Goal: Contribute content: Add original content to the website for others to see

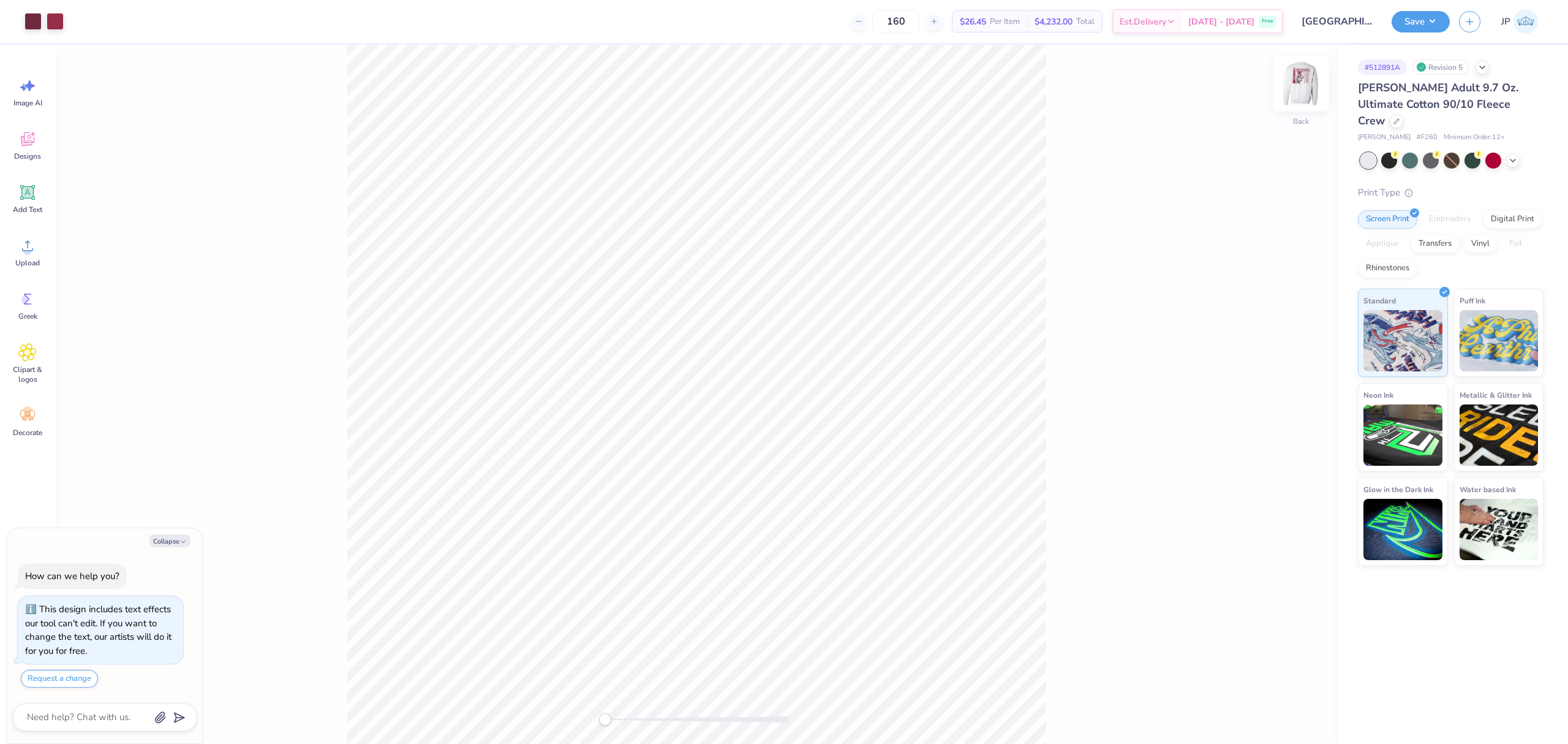
click at [1296, 85] on img at bounding box center [1301, 83] width 49 height 49
click at [28, 263] on span "Upload" at bounding box center [27, 263] width 25 height 10
type textarea "x"
click at [1281, 338] on input "15.00" at bounding box center [1293, 337] width 44 height 17
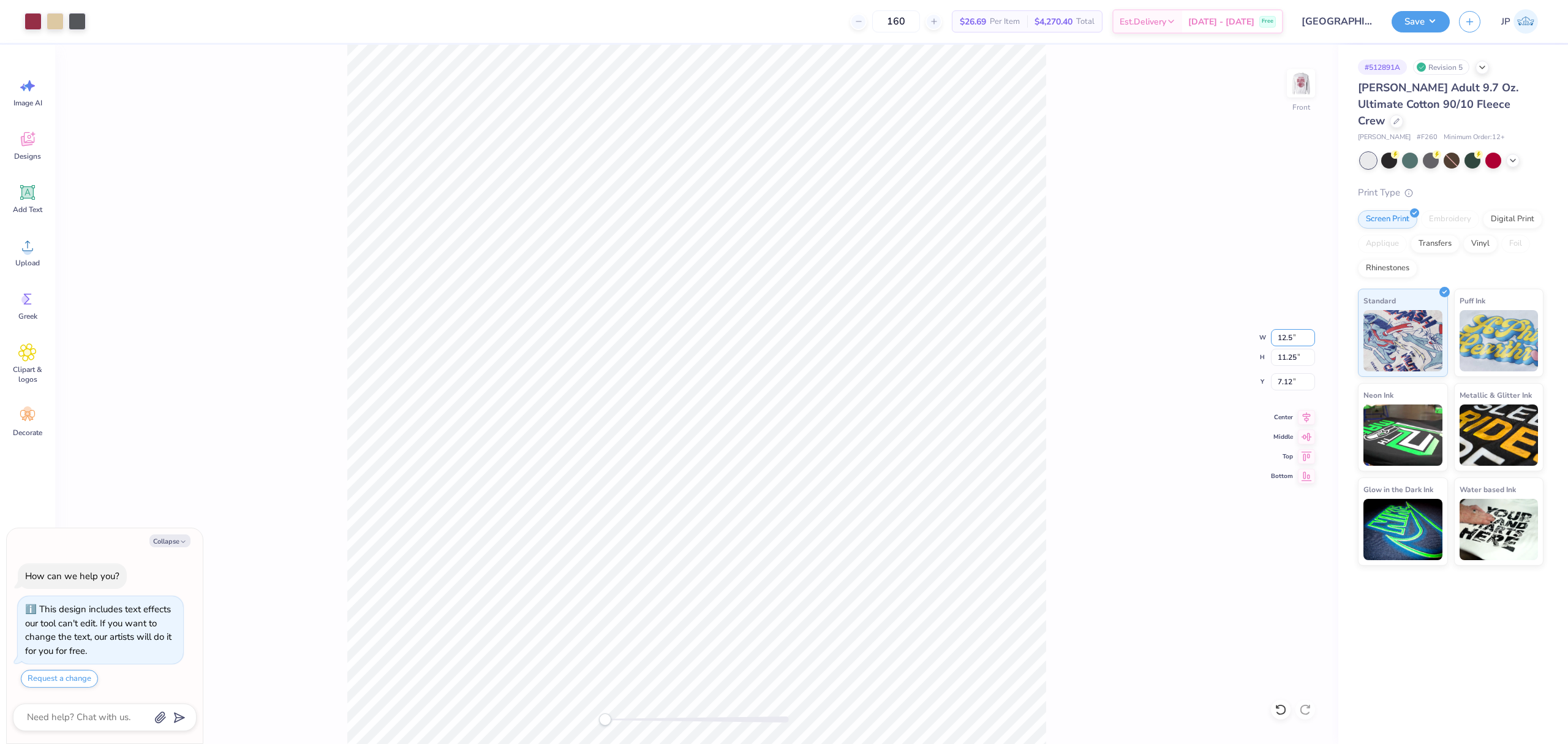
type input "12.5"
type textarea "x"
click at [1281, 385] on input "3.89" at bounding box center [1293, 382] width 44 height 17
drag, startPoint x: 1281, startPoint y: 385, endPoint x: 1294, endPoint y: 387, distance: 13.2
click at [1290, 388] on input "3.89" at bounding box center [1293, 382] width 44 height 17
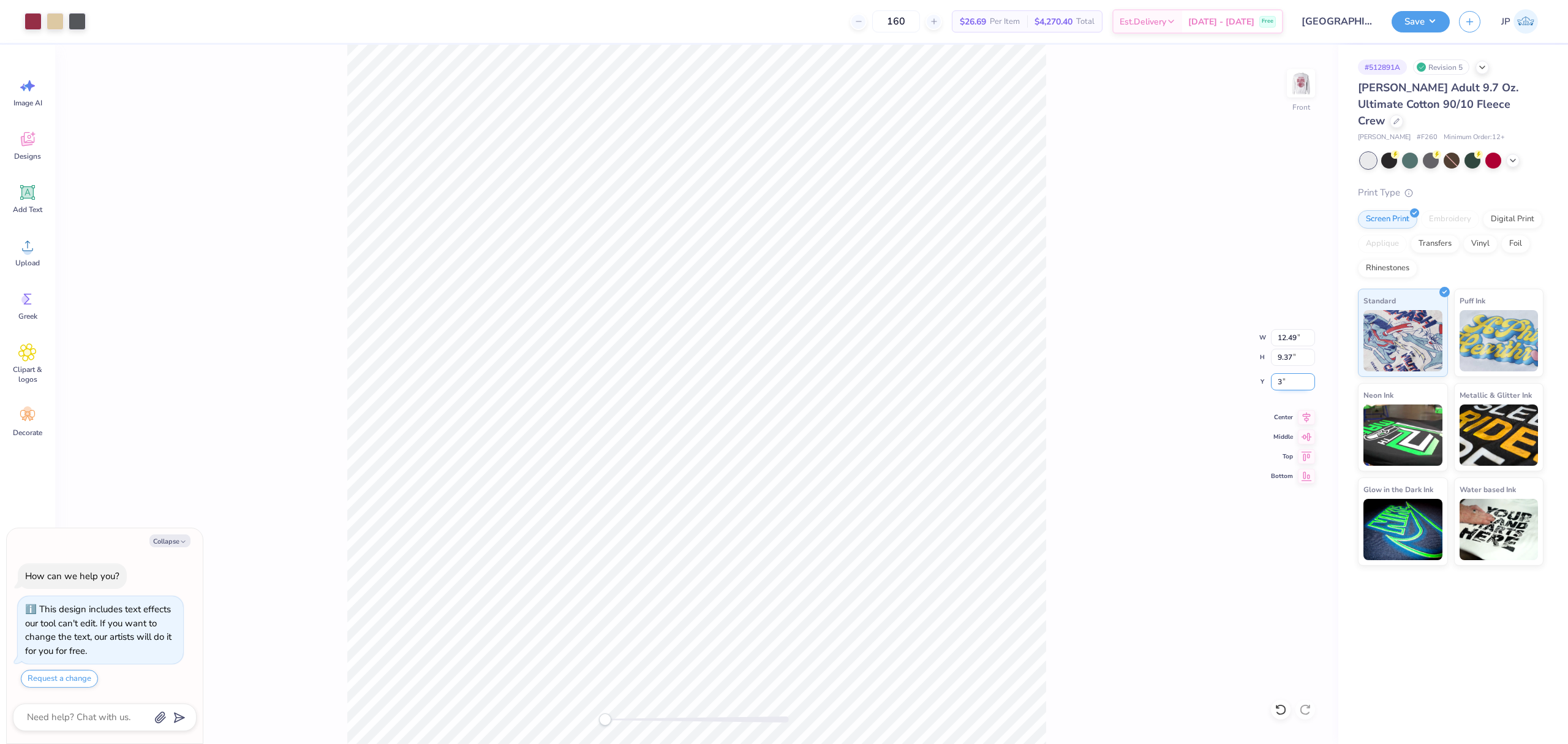
type input "3"
click at [340, 459] on div "Front" at bounding box center [696, 394] width 1283 height 699
click at [1307, 89] on img at bounding box center [1301, 83] width 49 height 49
click at [24, 251] on circle at bounding box center [27, 250] width 8 height 8
type textarea "x"
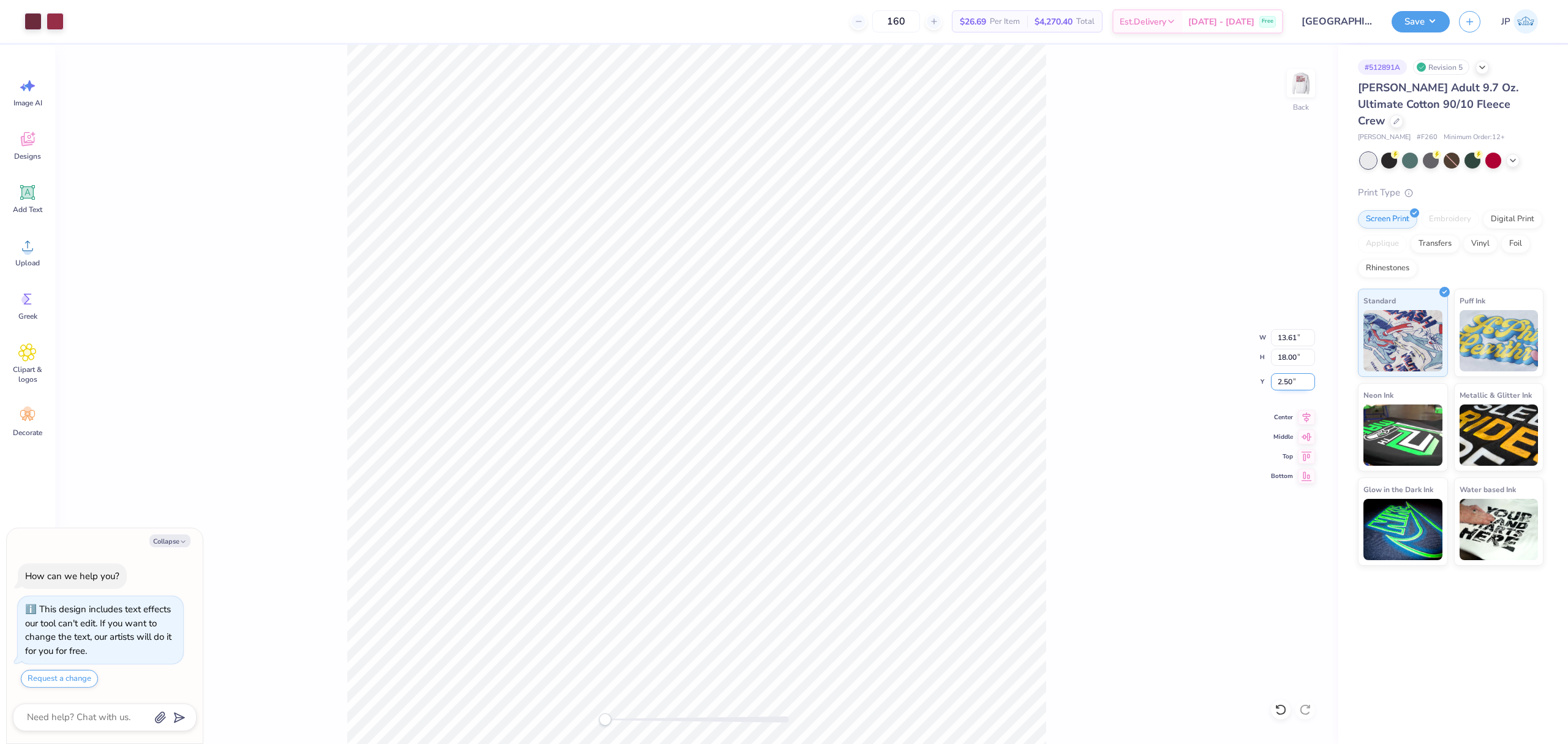
click at [1292, 377] on input "2.50" at bounding box center [1293, 382] width 44 height 17
click at [1292, 376] on input "2.50" at bounding box center [1293, 382] width 44 height 17
type input "3"
click at [1304, 416] on icon at bounding box center [1306, 415] width 17 height 15
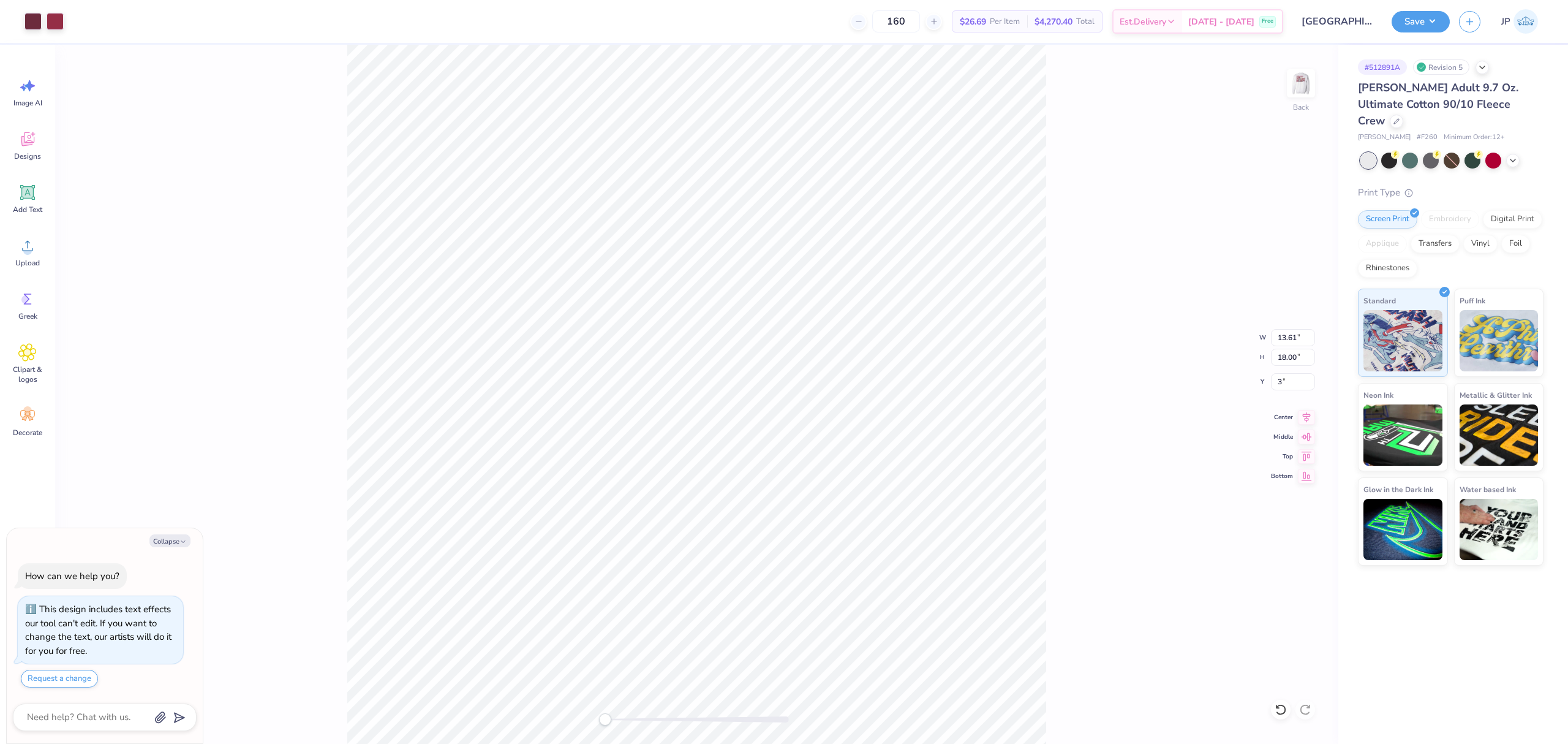
click at [1077, 491] on div "Back W 13.61 13.61 " H 18.00 18.00 " Y 3 3 " Center Middle Top Bottom" at bounding box center [696, 394] width 1283 height 699
click at [1300, 99] on img at bounding box center [1301, 83] width 49 height 49
click at [1313, 85] on div at bounding box center [1301, 83] width 57 height 57
click at [1414, 30] on button "Save" at bounding box center [1421, 19] width 58 height 21
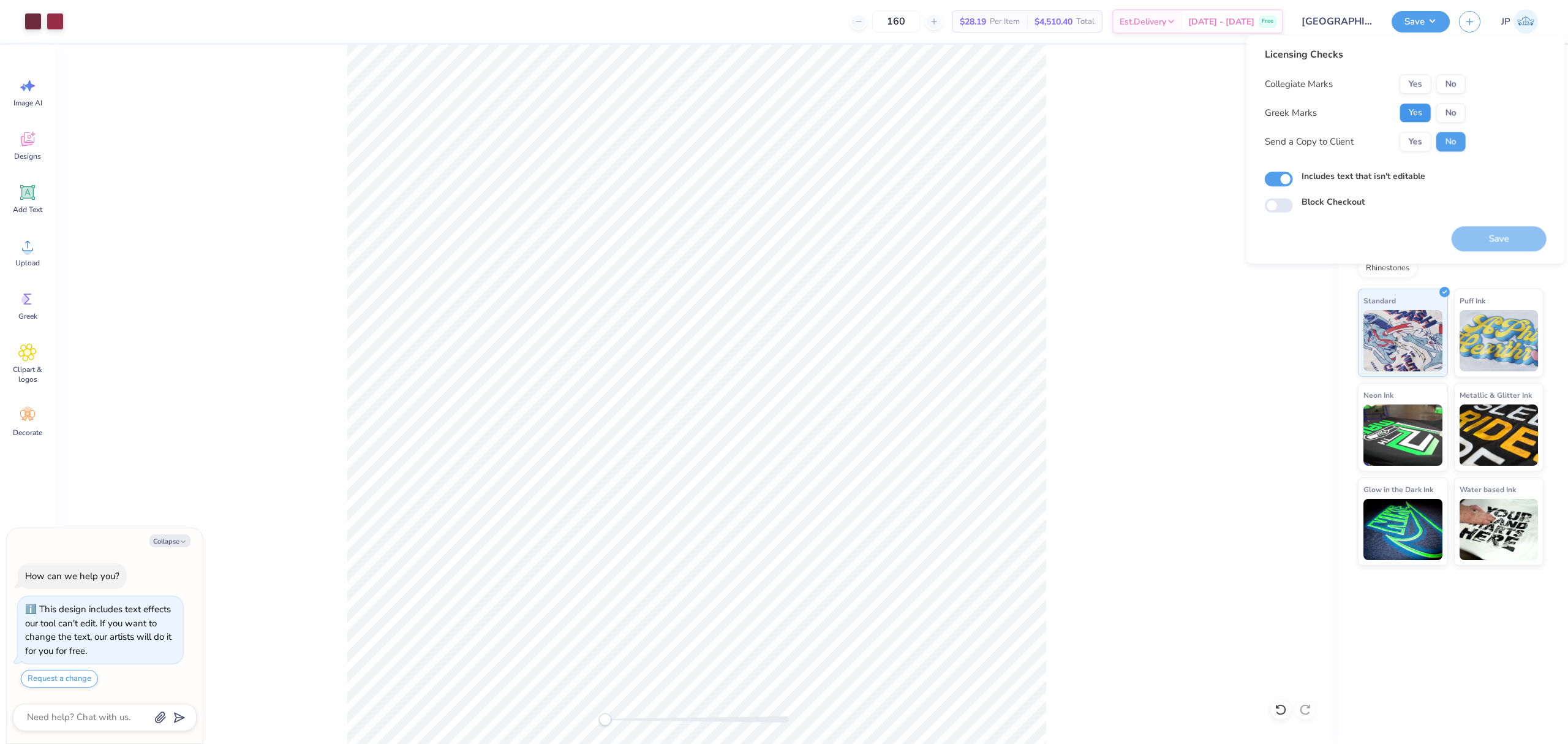
click at [1422, 111] on button "Yes" at bounding box center [1416, 112] width 32 height 19
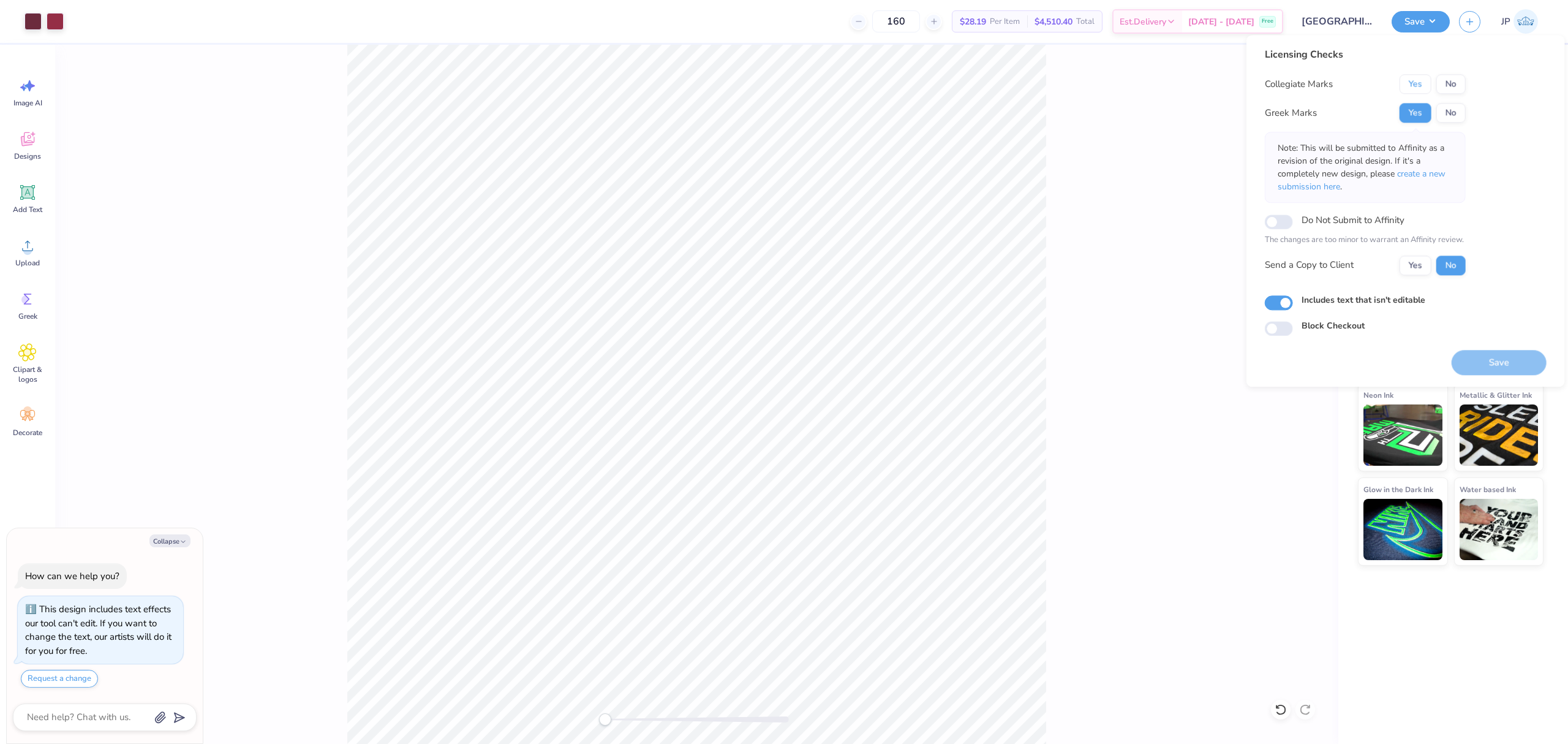
click at [1425, 87] on button "Yes" at bounding box center [1416, 83] width 32 height 19
click at [1522, 356] on button "Save" at bounding box center [1500, 362] width 95 height 26
type textarea "x"
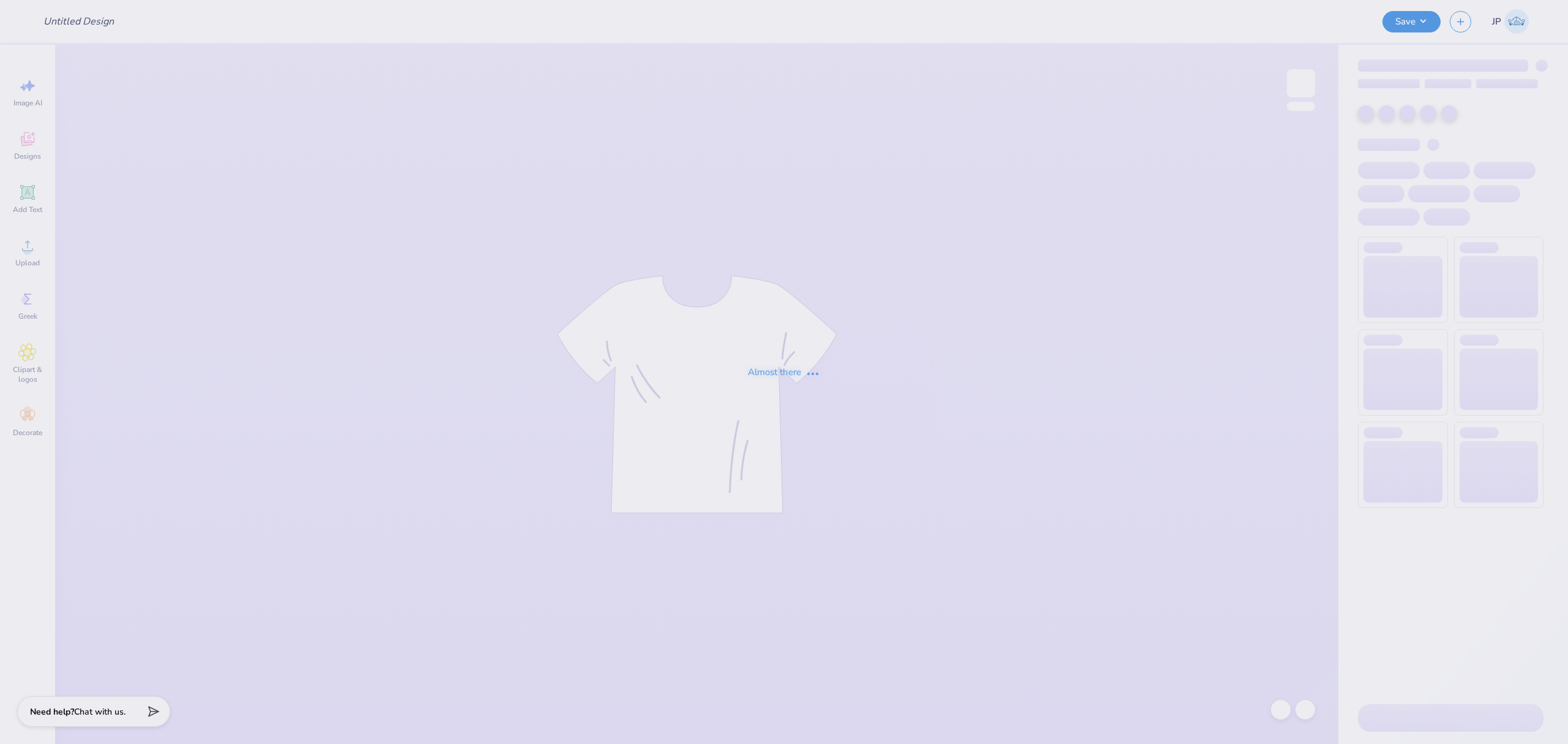
type input "ADPI: Dads Weekend Hats Option 1"
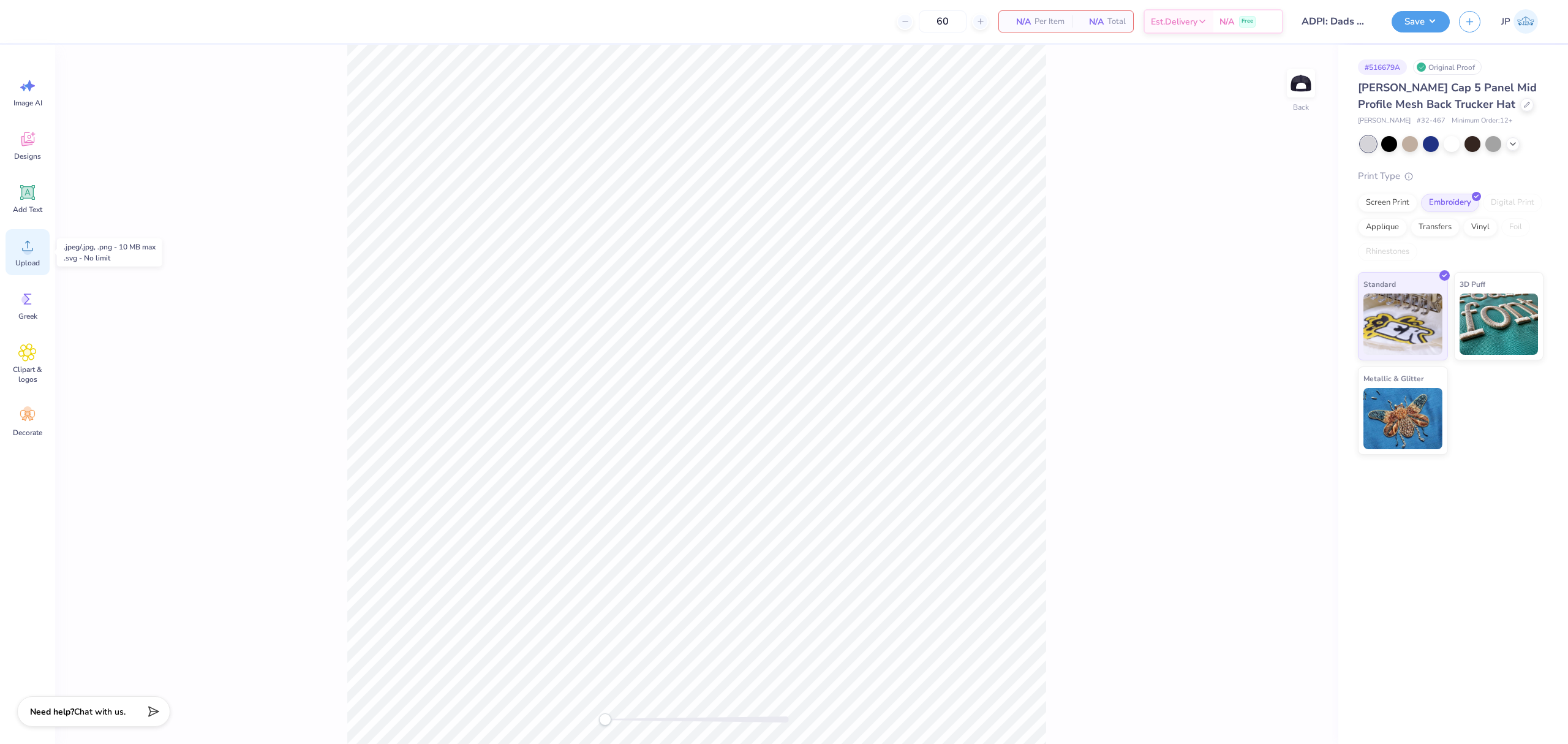
click at [39, 254] on div "Upload" at bounding box center [27, 252] width 44 height 46
click at [1274, 336] on input "4.96" at bounding box center [1279, 339] width 44 height 17
type input "5"
click at [885, 401] on div "Back W 1.12 1.12 " H 1.67 1.67 " Match to Mockup Center Middle Top Bottom" at bounding box center [696, 394] width 1283 height 699
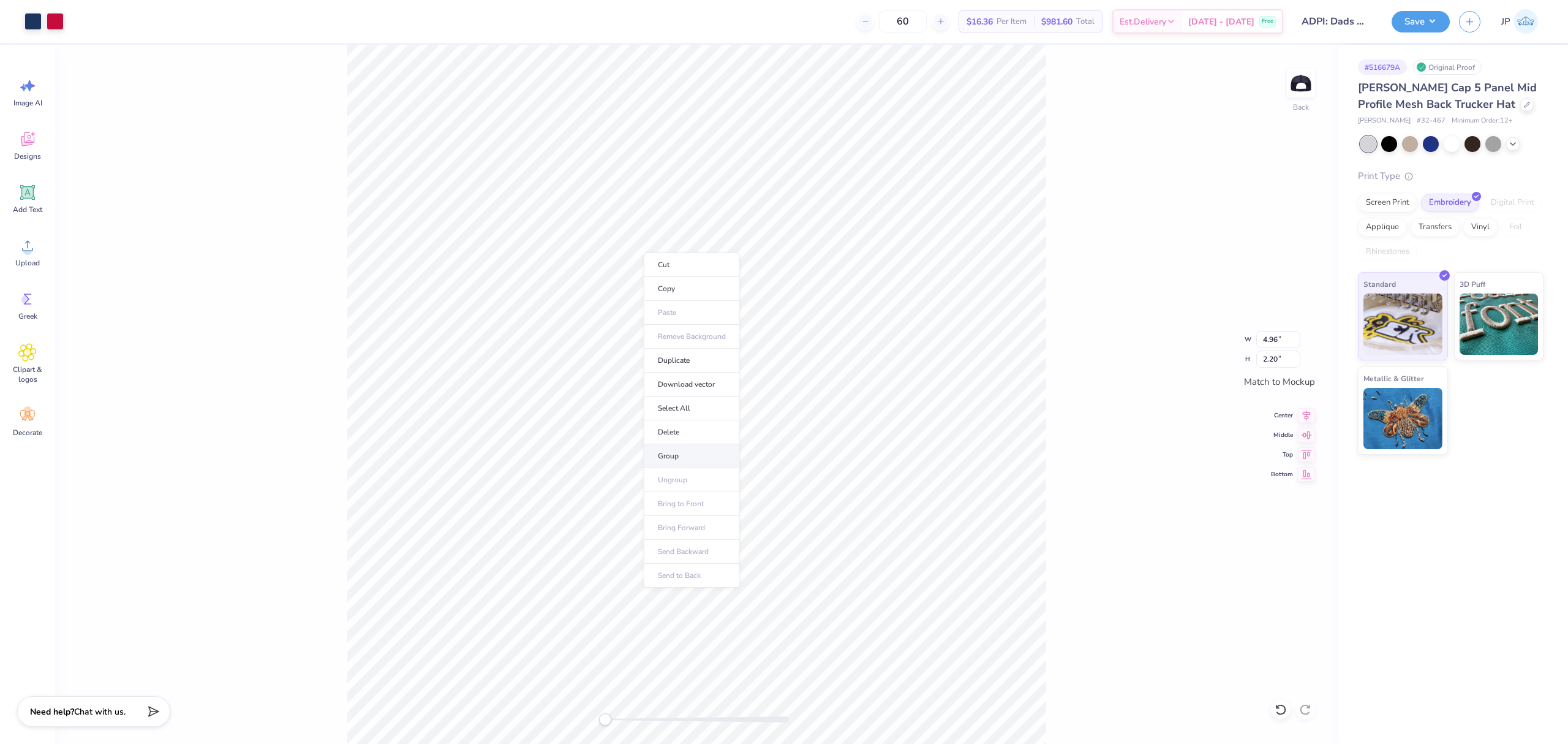
click at [665, 459] on li "Group" at bounding box center [691, 456] width 96 height 24
click at [1265, 331] on input "4.96" at bounding box center [1279, 339] width 44 height 17
type input "5"
click at [35, 254] on icon at bounding box center [27, 246] width 18 height 18
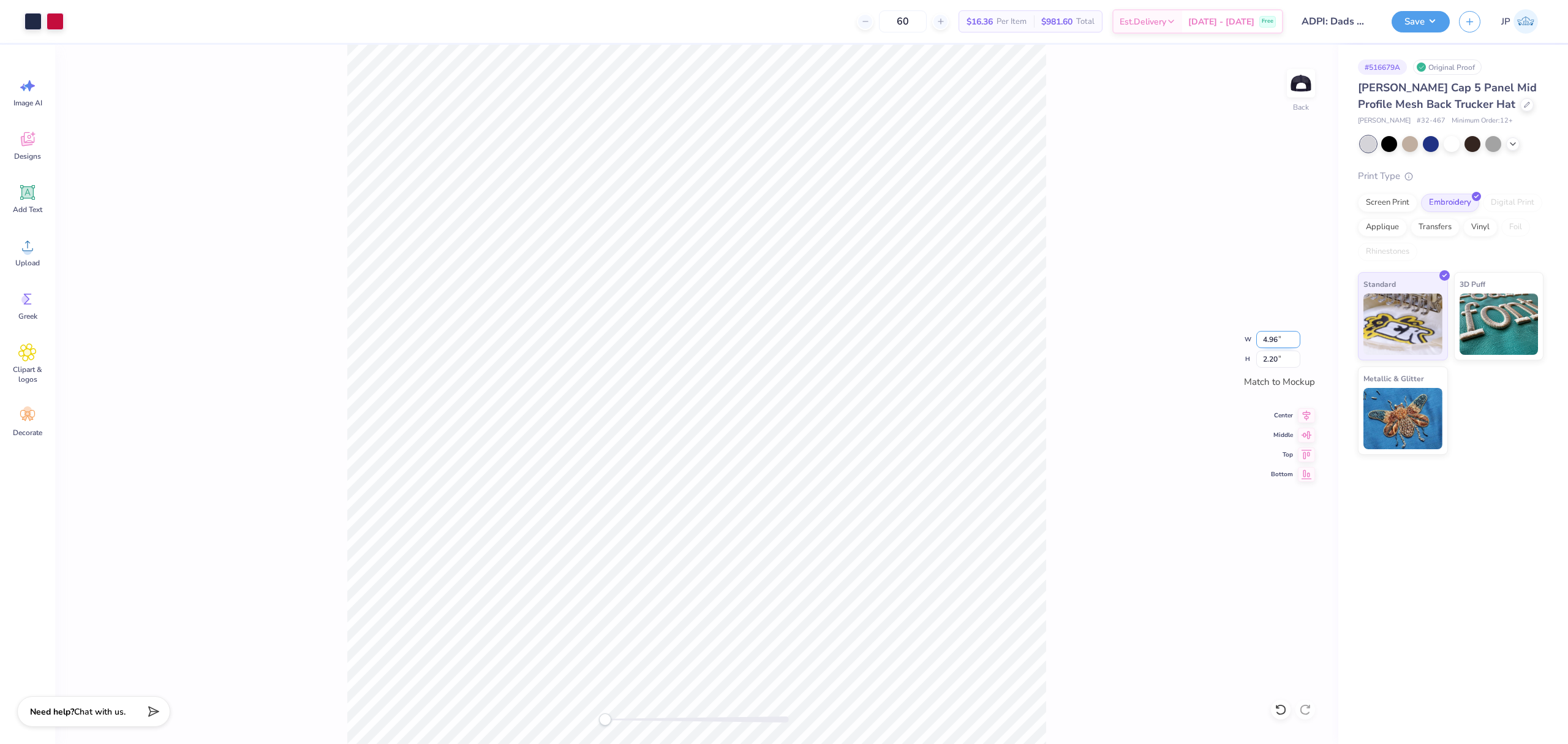
click at [1274, 341] on input "4.96" at bounding box center [1279, 339] width 44 height 17
type input "5"
click at [341, 411] on div "Back" at bounding box center [696, 394] width 1283 height 699
click at [1302, 434] on icon at bounding box center [1306, 433] width 17 height 15
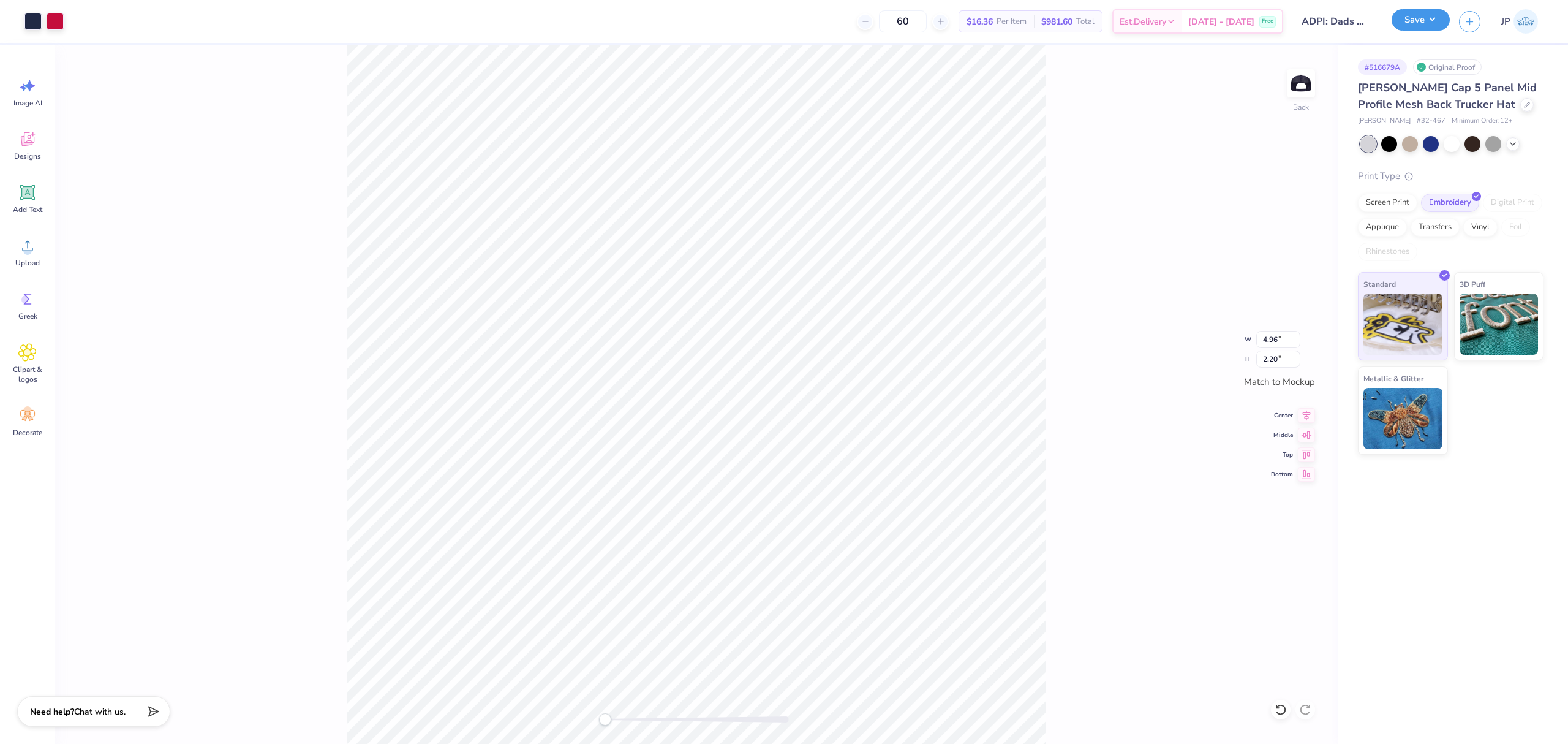
click at [1422, 16] on button "Save" at bounding box center [1421, 19] width 58 height 21
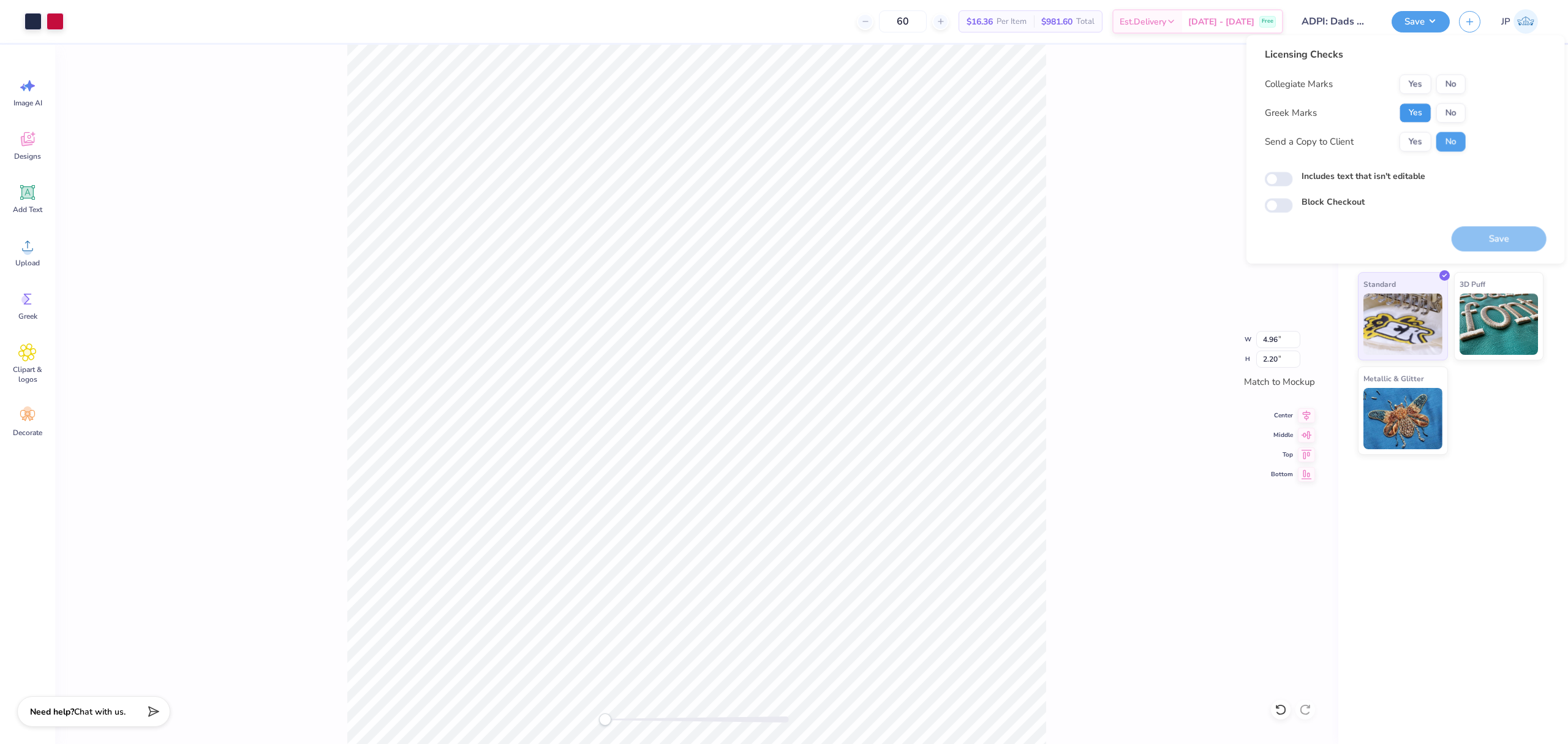
click at [1414, 116] on button "Yes" at bounding box center [1416, 112] width 32 height 19
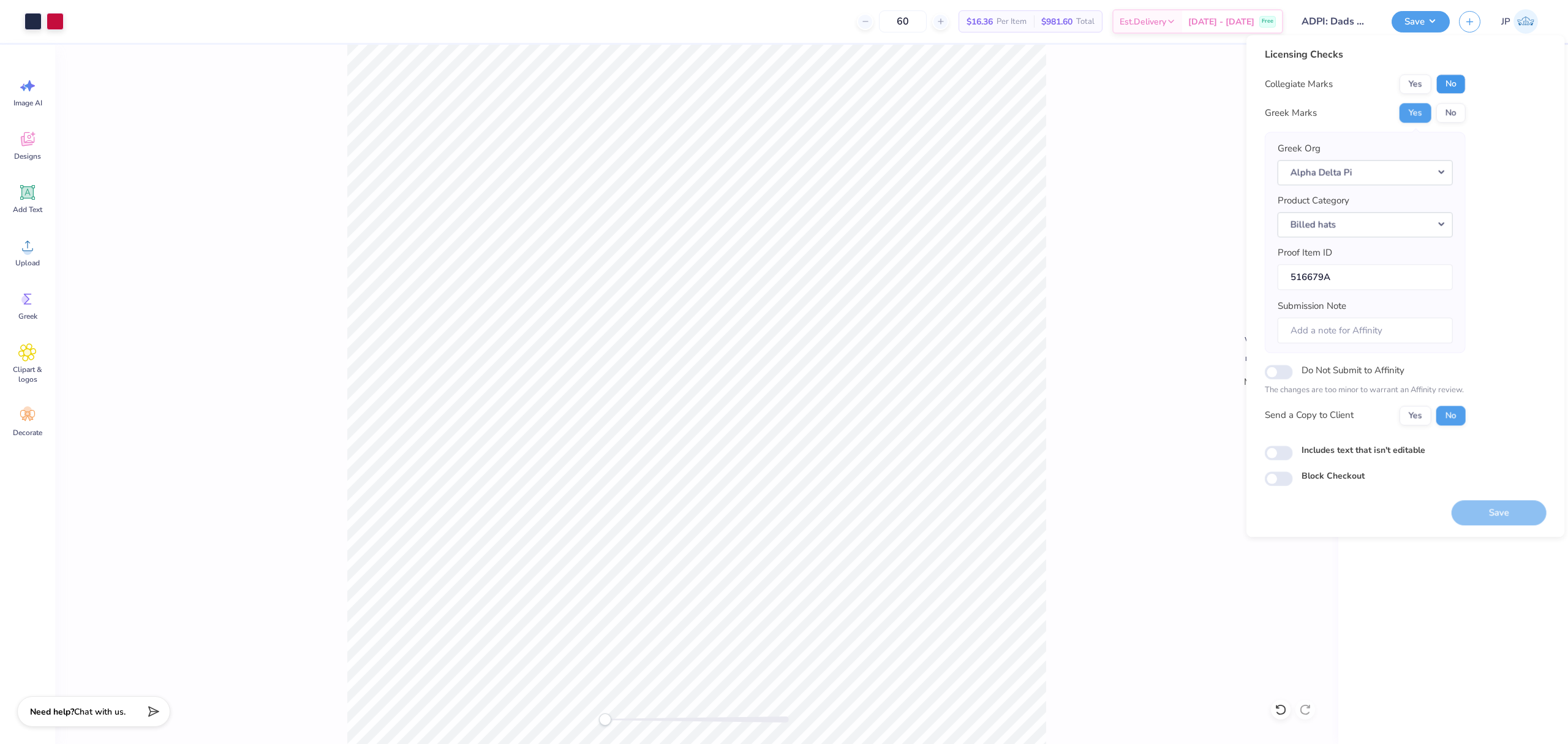
click at [1453, 90] on button "No" at bounding box center [1451, 83] width 29 height 19
click at [1502, 512] on button "Save" at bounding box center [1500, 513] width 95 height 26
